Goal: Transaction & Acquisition: Purchase product/service

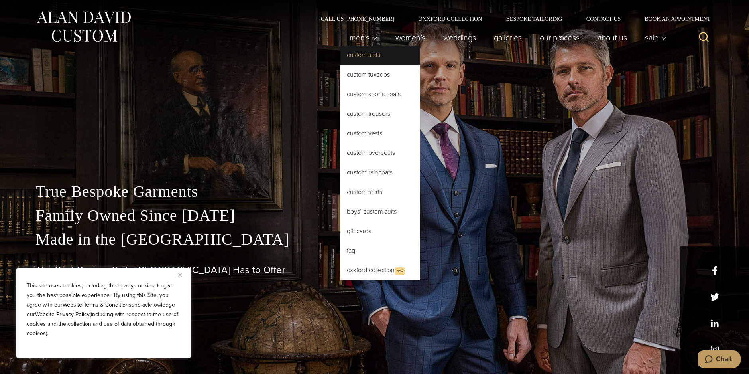
click at [355, 55] on link "Custom Suits" at bounding box center [381, 54] width 80 height 19
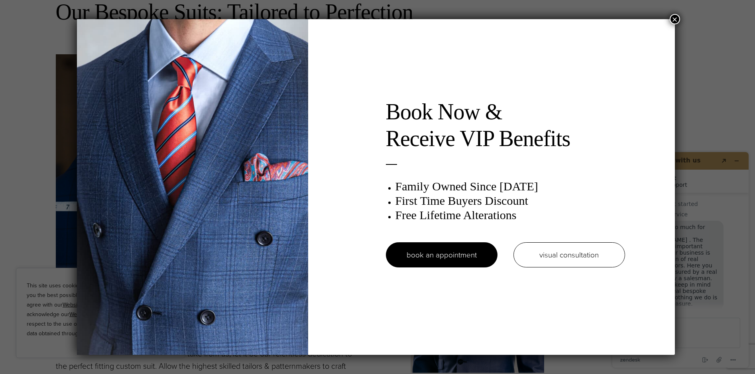
drag, startPoint x: 751, startPoint y: 20, endPoint x: 715, endPoint y: 50, distance: 47.2
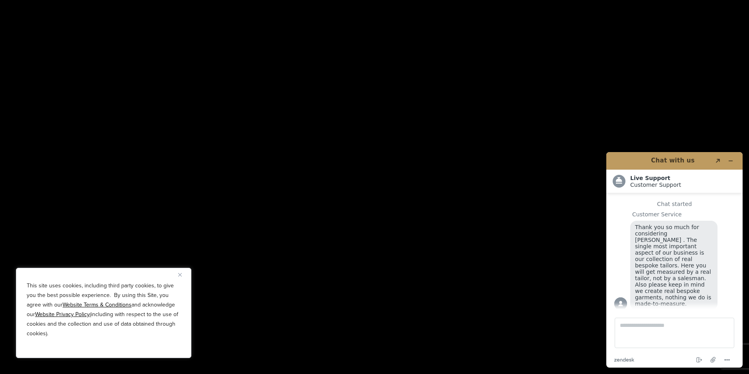
scroll to position [1193, 0]
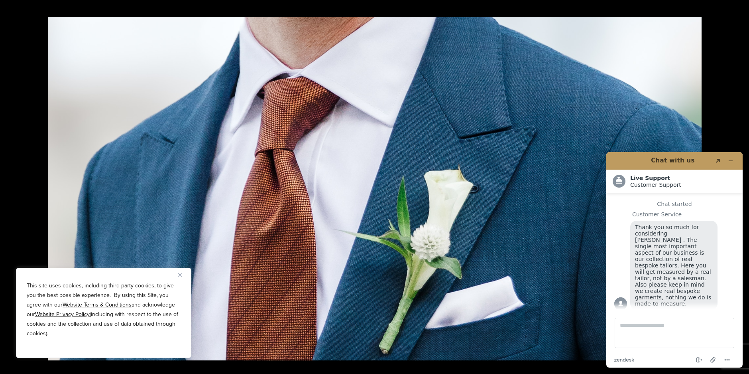
click at [181, 274] on img "Close" at bounding box center [180, 275] width 4 height 4
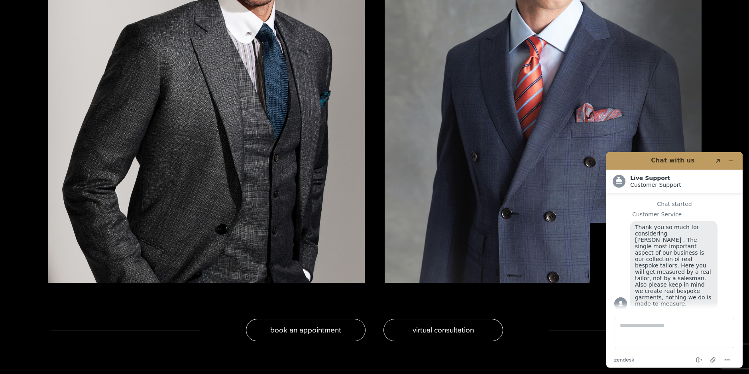
scroll to position [1726, 0]
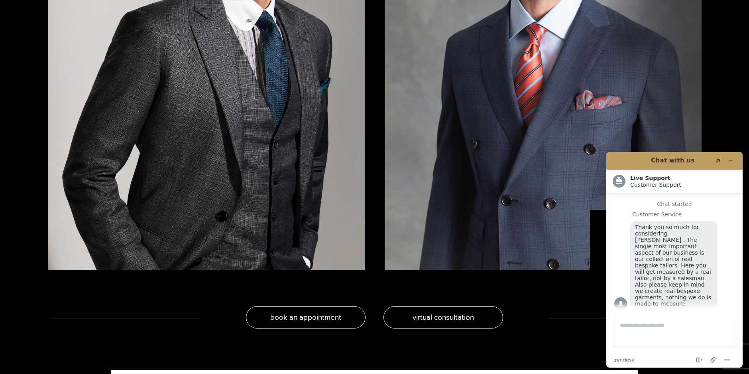
click at [542, 169] on img at bounding box center [543, 58] width 317 height 423
click at [514, 177] on img at bounding box center [543, 58] width 317 height 423
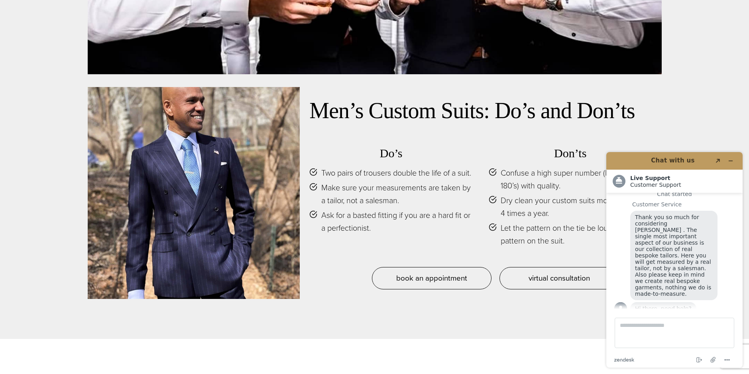
scroll to position [3819, 0]
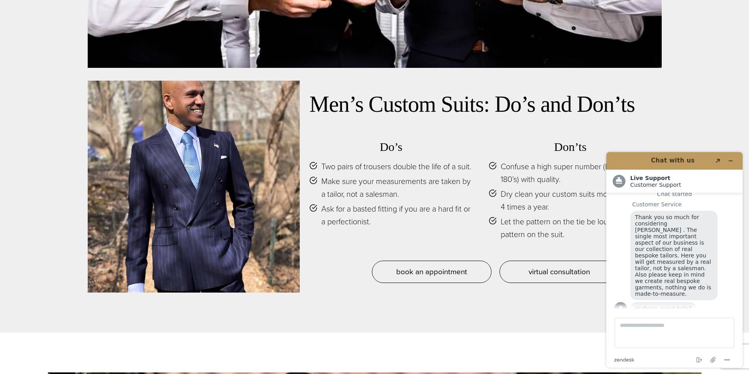
drag, startPoint x: 752, startPoint y: 126, endPoint x: 110, endPoint y: 112, distance: 641.8
